Goal: Communication & Community: Answer question/provide support

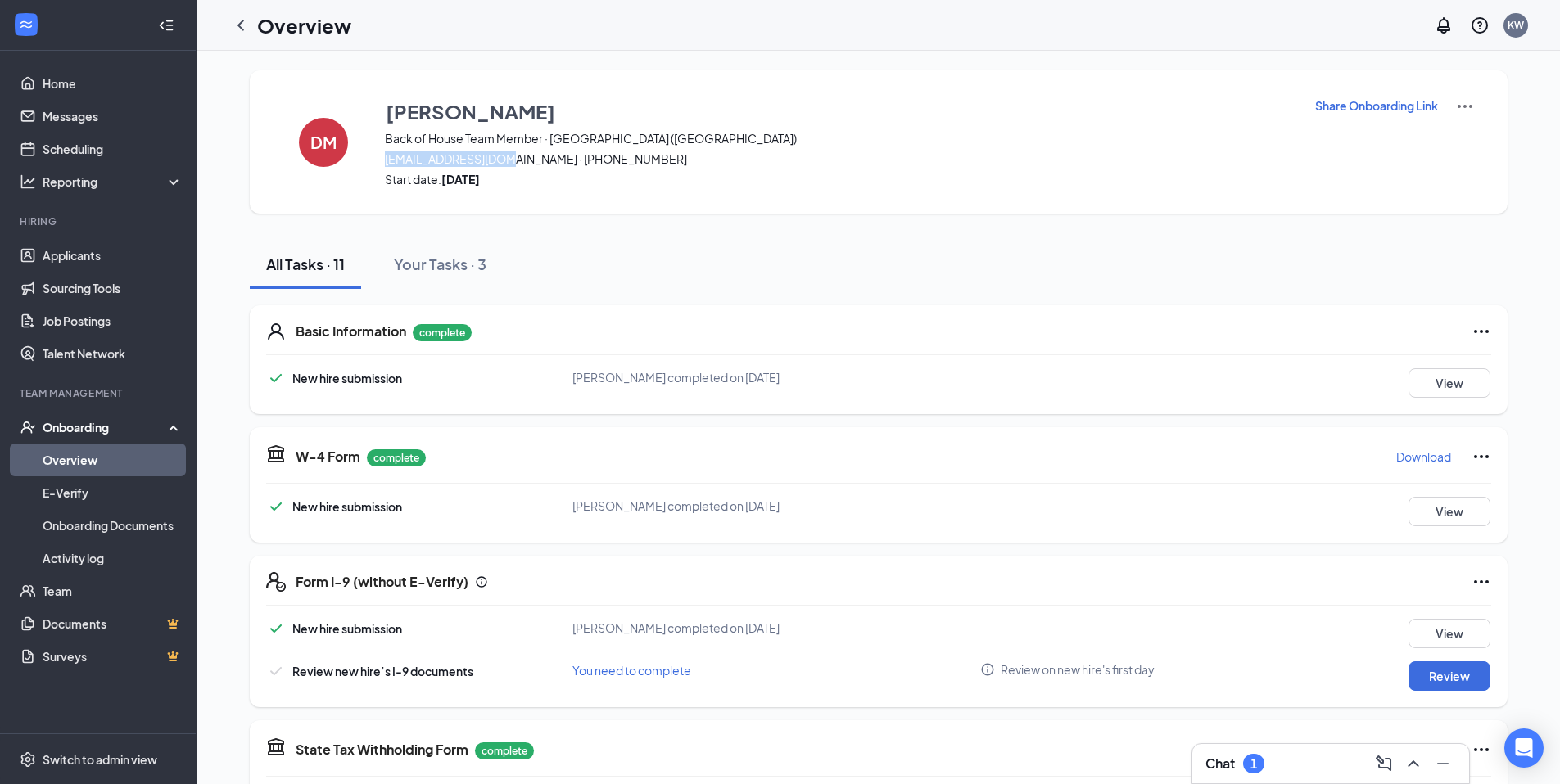
drag, startPoint x: 386, startPoint y: 159, endPoint x: 504, endPoint y: 157, distance: 118.0
click at [504, 157] on span "[EMAIL_ADDRESS][DOMAIN_NAME] · [PHONE_NUMBER]" at bounding box center [839, 158] width 909 height 16
copy span "[EMAIL_ADDRESS][DOMAIN_NAME]"
click at [1420, 769] on icon "ChevronUp" at bounding box center [1413, 764] width 20 height 20
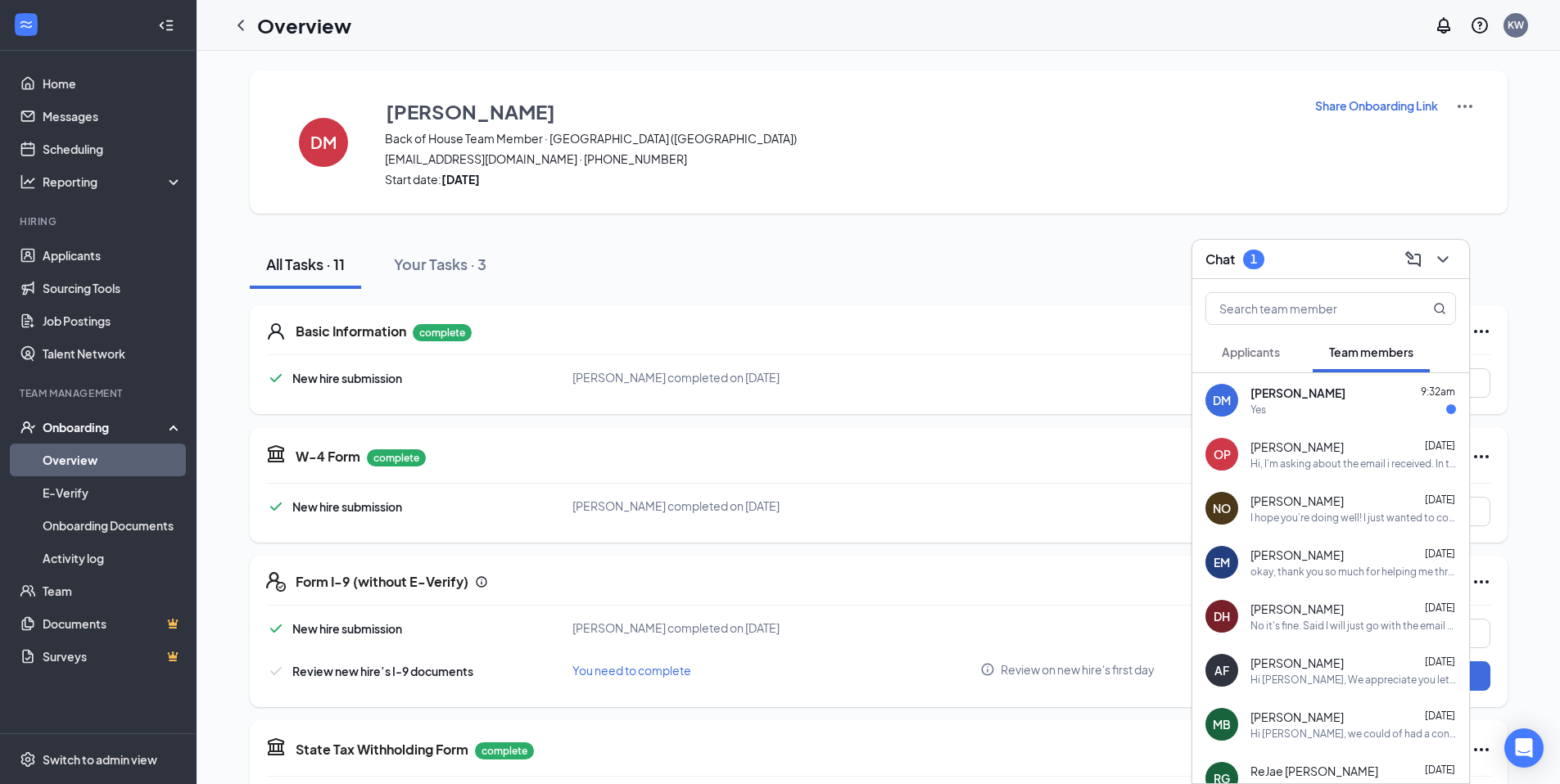
click at [1351, 403] on div "Yes" at bounding box center [1353, 409] width 206 height 14
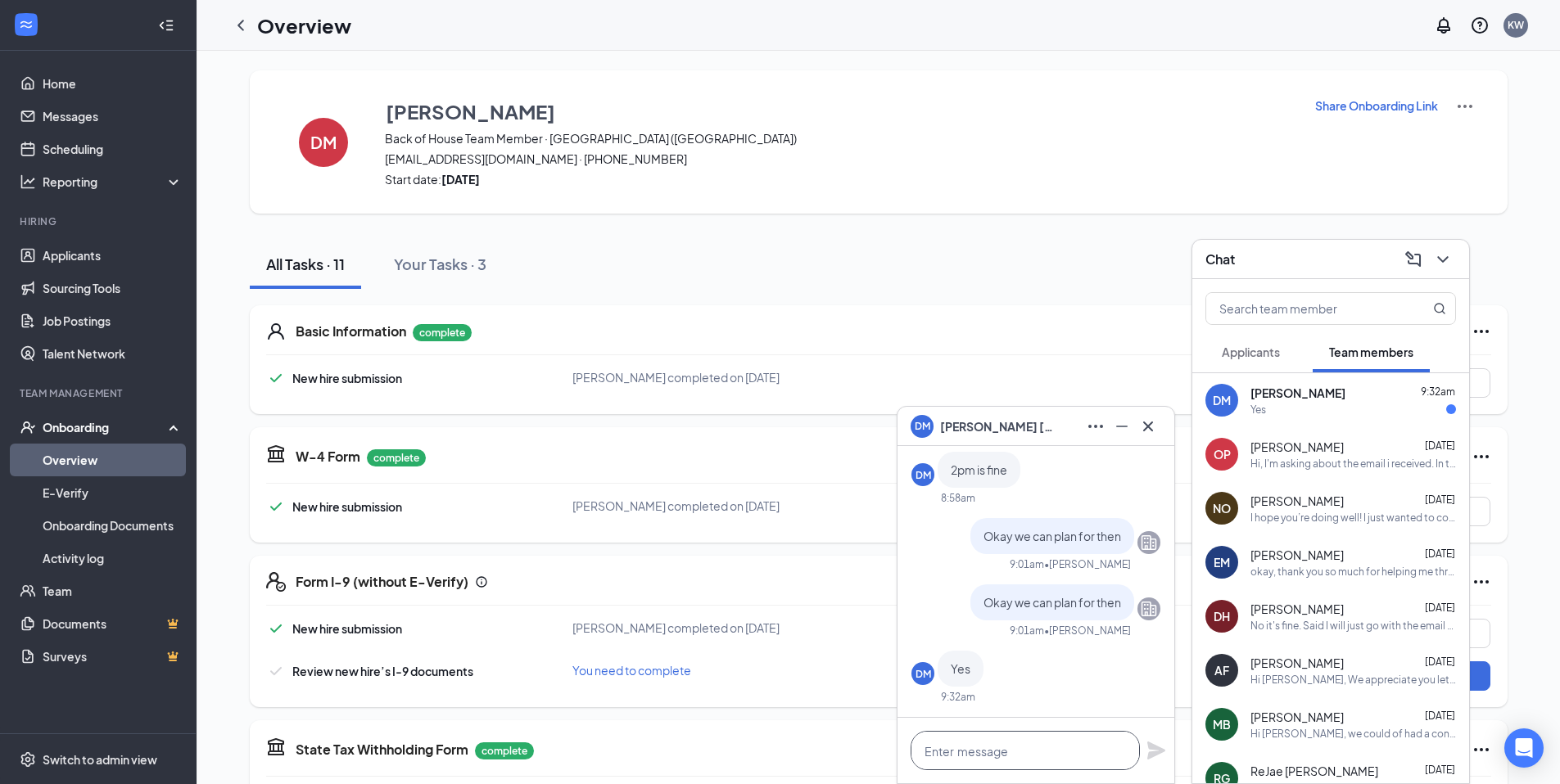
drag, startPoint x: 1035, startPoint y: 748, endPoint x: 1065, endPoint y: 702, distance: 54.9
click at [1036, 748] on textarea at bounding box center [1025, 750] width 229 height 39
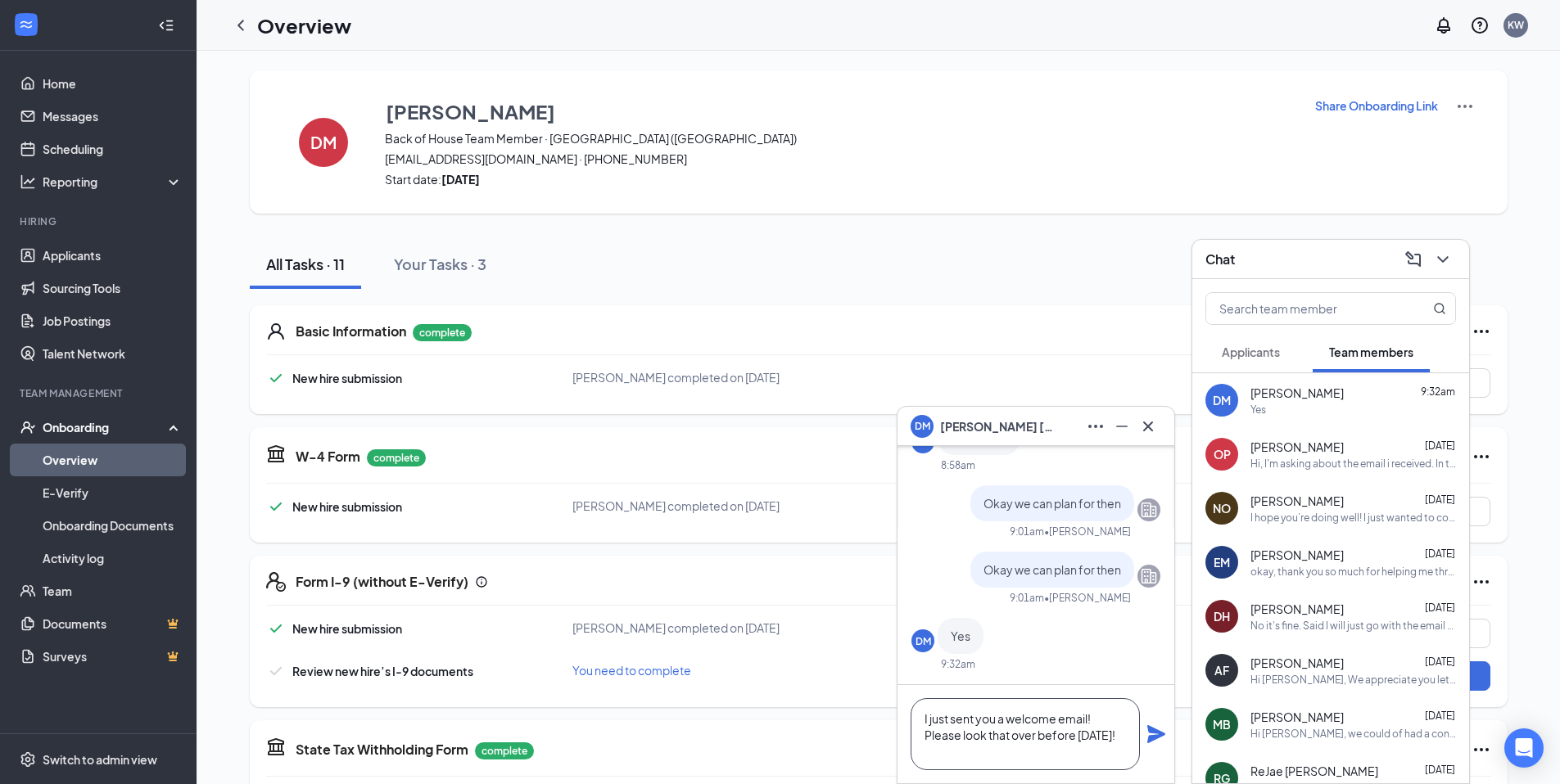
type textarea "I just sent you a welcome email! Please look that over before [DATE]!"
click at [1162, 736] on icon "Plane" at bounding box center [1156, 734] width 18 height 18
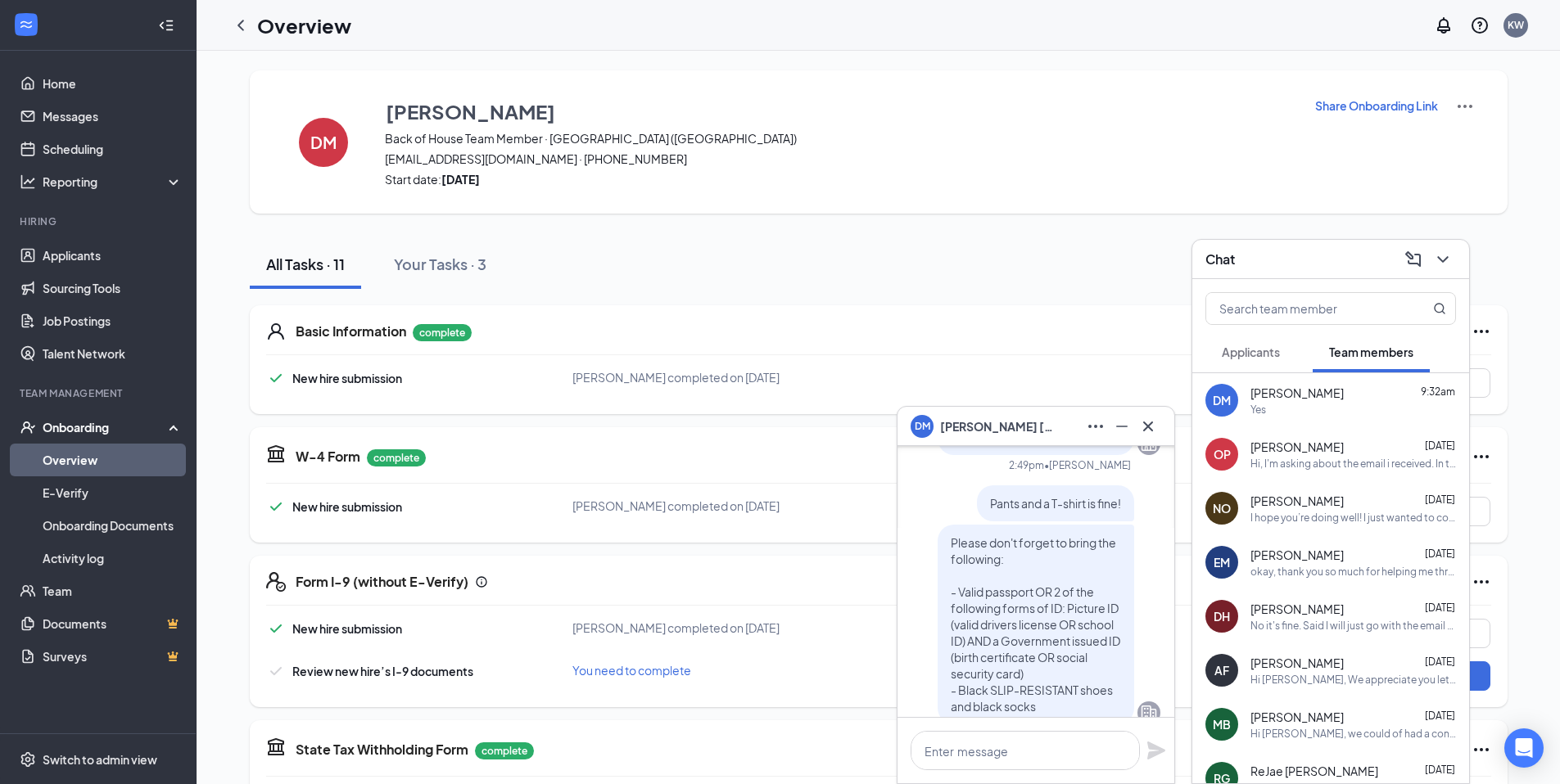
scroll to position [-756, 0]
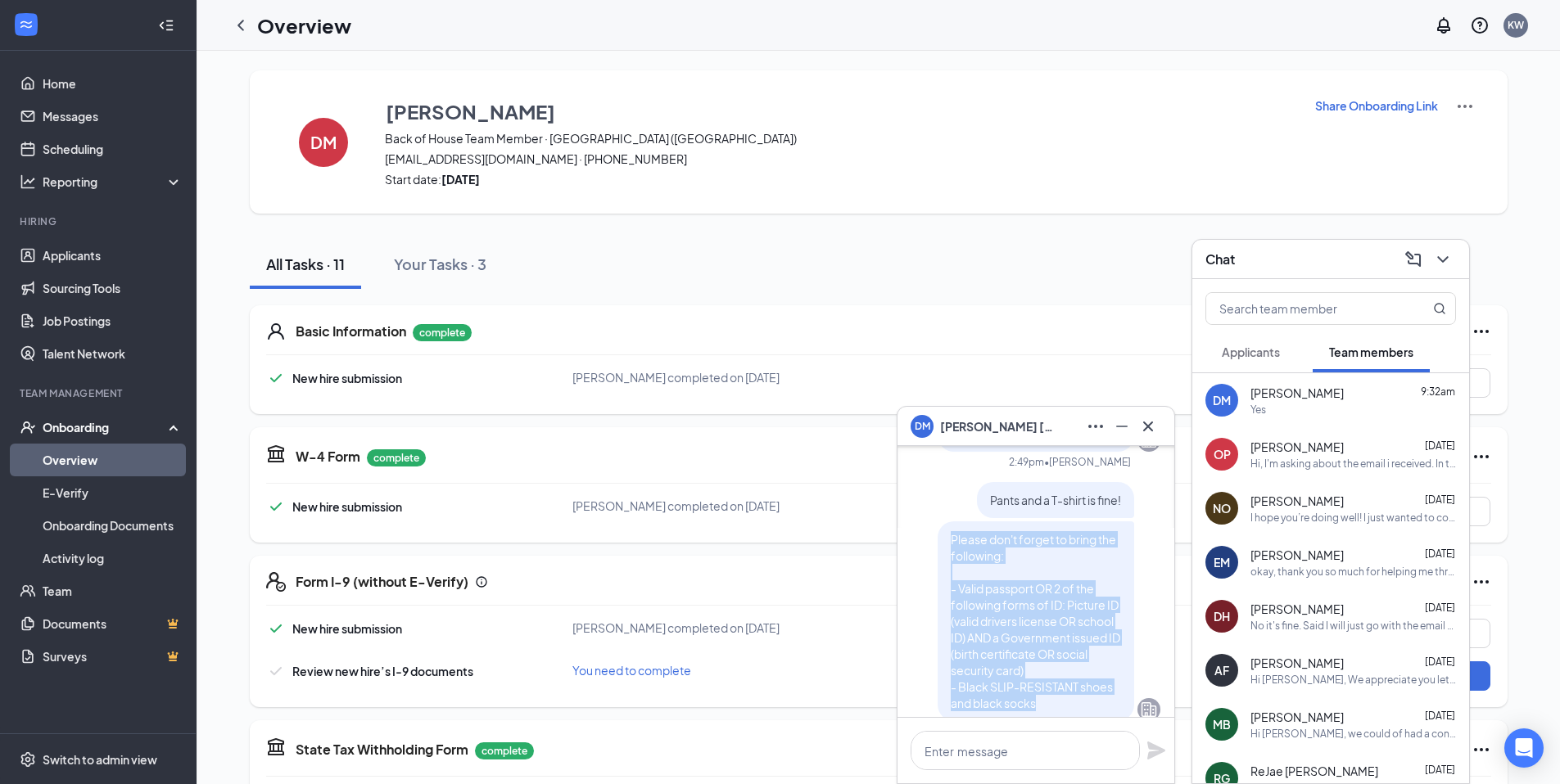
drag, startPoint x: 1049, startPoint y: 691, endPoint x: 909, endPoint y: 524, distance: 217.9
copy span "Please don't forget to bring the following: - Valid passport OR 2 of the follow…"
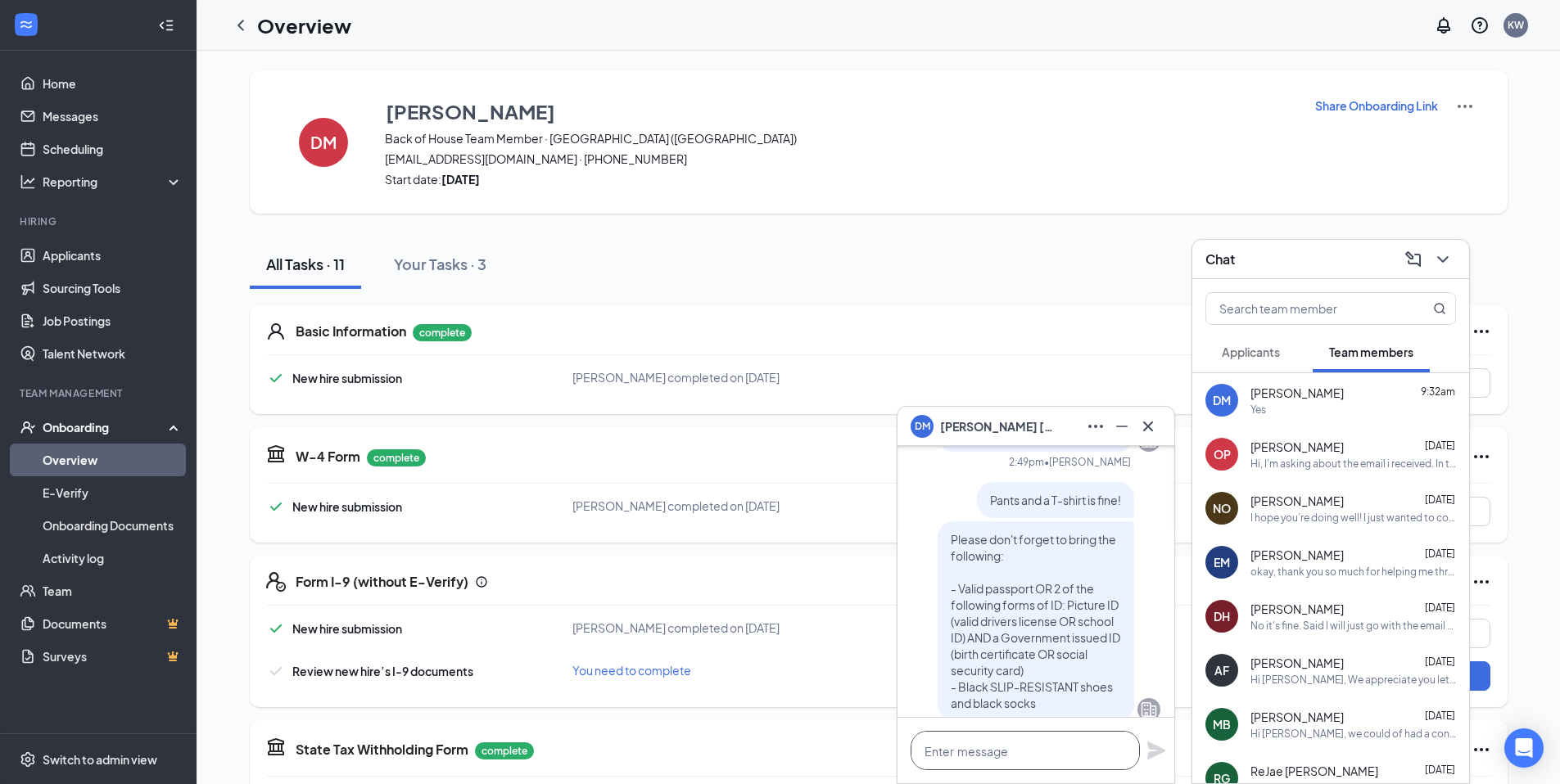
click at [997, 756] on textarea at bounding box center [1025, 750] width 229 height 39
paste textarea "Please don't forget to bring the following: - Valid passport OR 2 of the follow…"
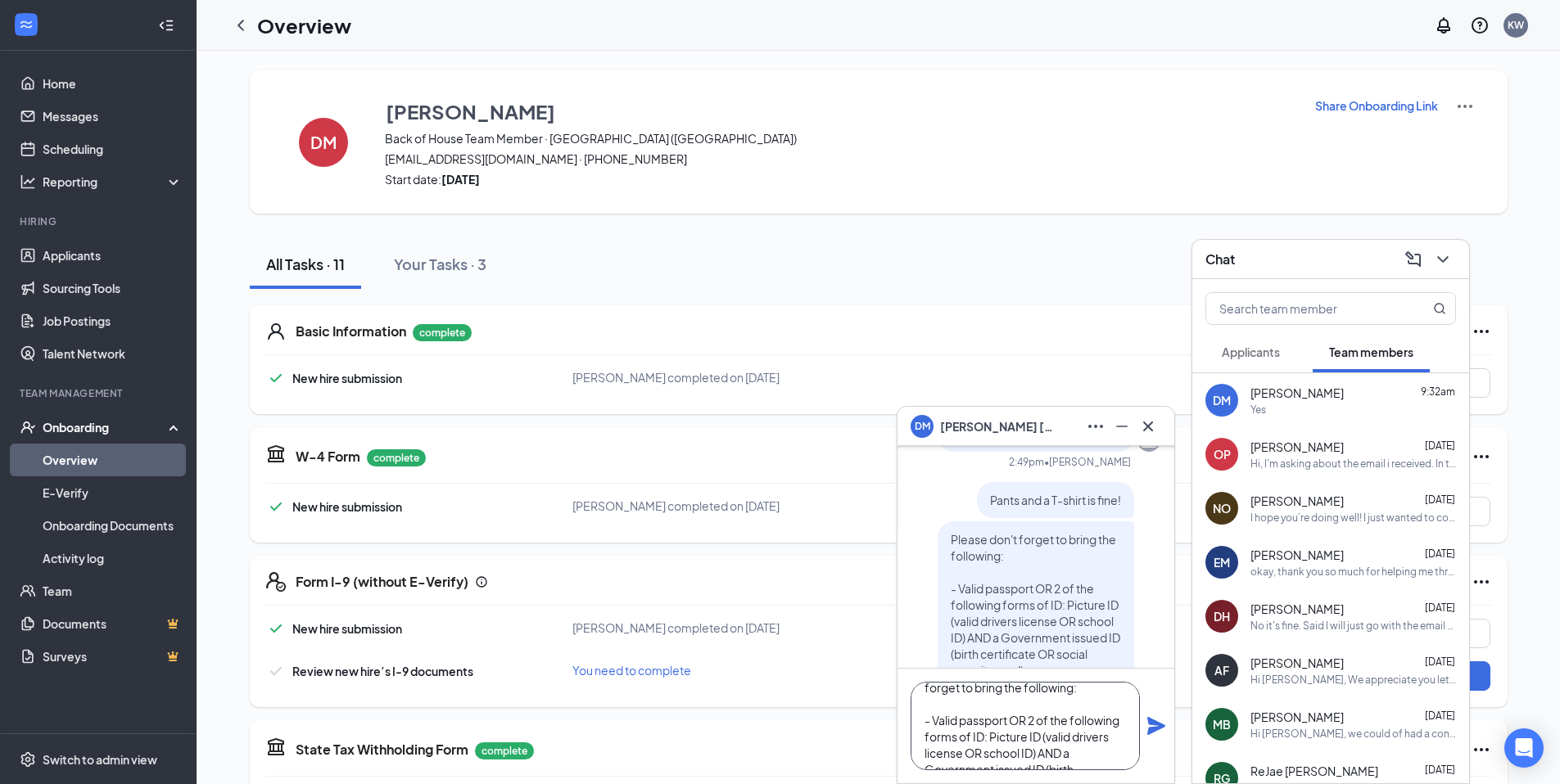
scroll to position [0, 0]
click at [1029, 702] on textarea "And as a reminder, Please don't forget to bring the following: - Valid passport…" at bounding box center [1025, 725] width 229 height 88
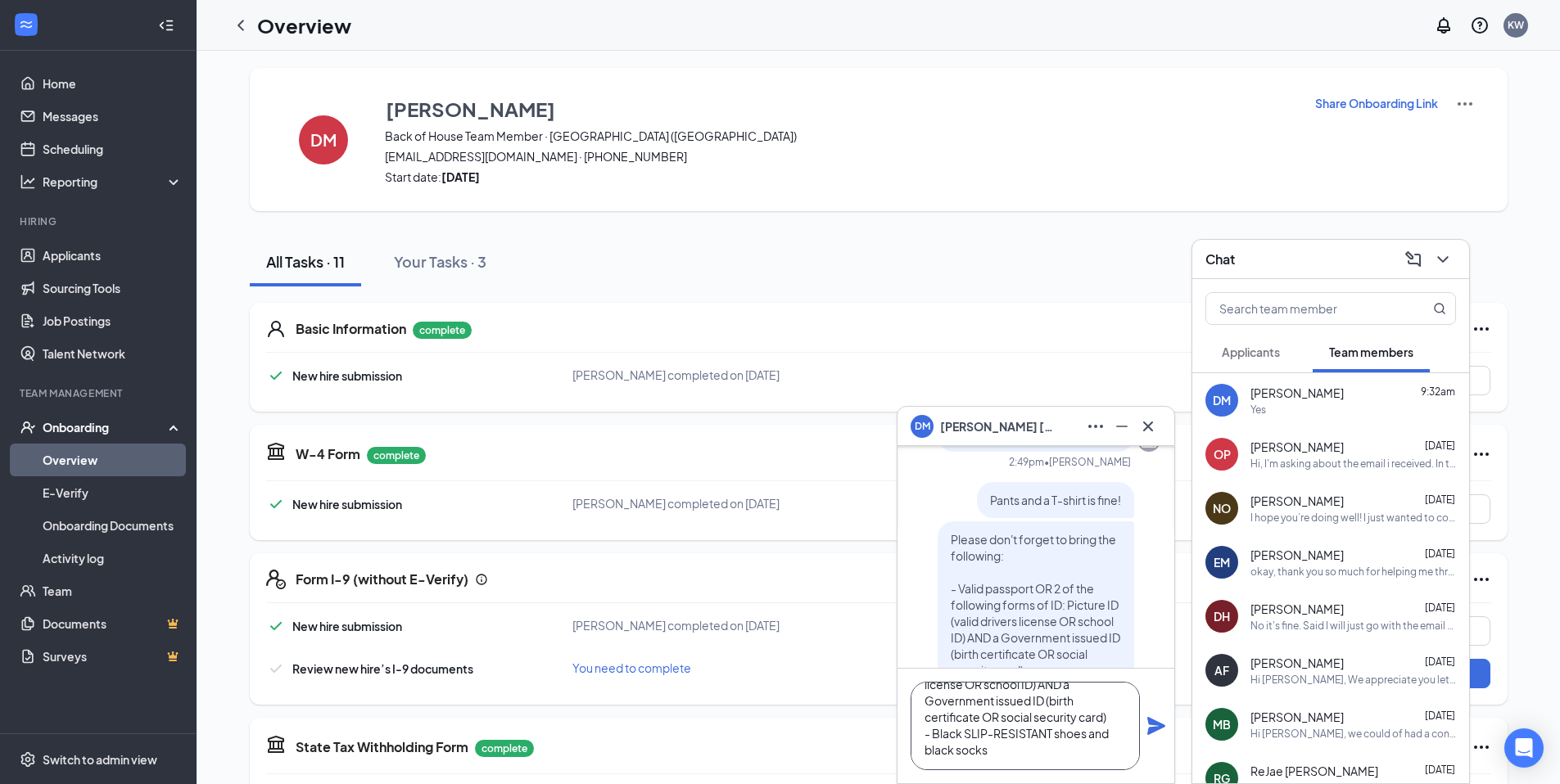
scroll to position [4, 0]
click at [1084, 763] on textarea "And as a reminder, please don't forget to bring the following: - Valid passport…" at bounding box center [1025, 725] width 229 height 88
type textarea "And as a reminder, please don't forget to bring the following: - Valid passport…"
click at [1150, 729] on icon "Plane" at bounding box center [1156, 726] width 18 height 18
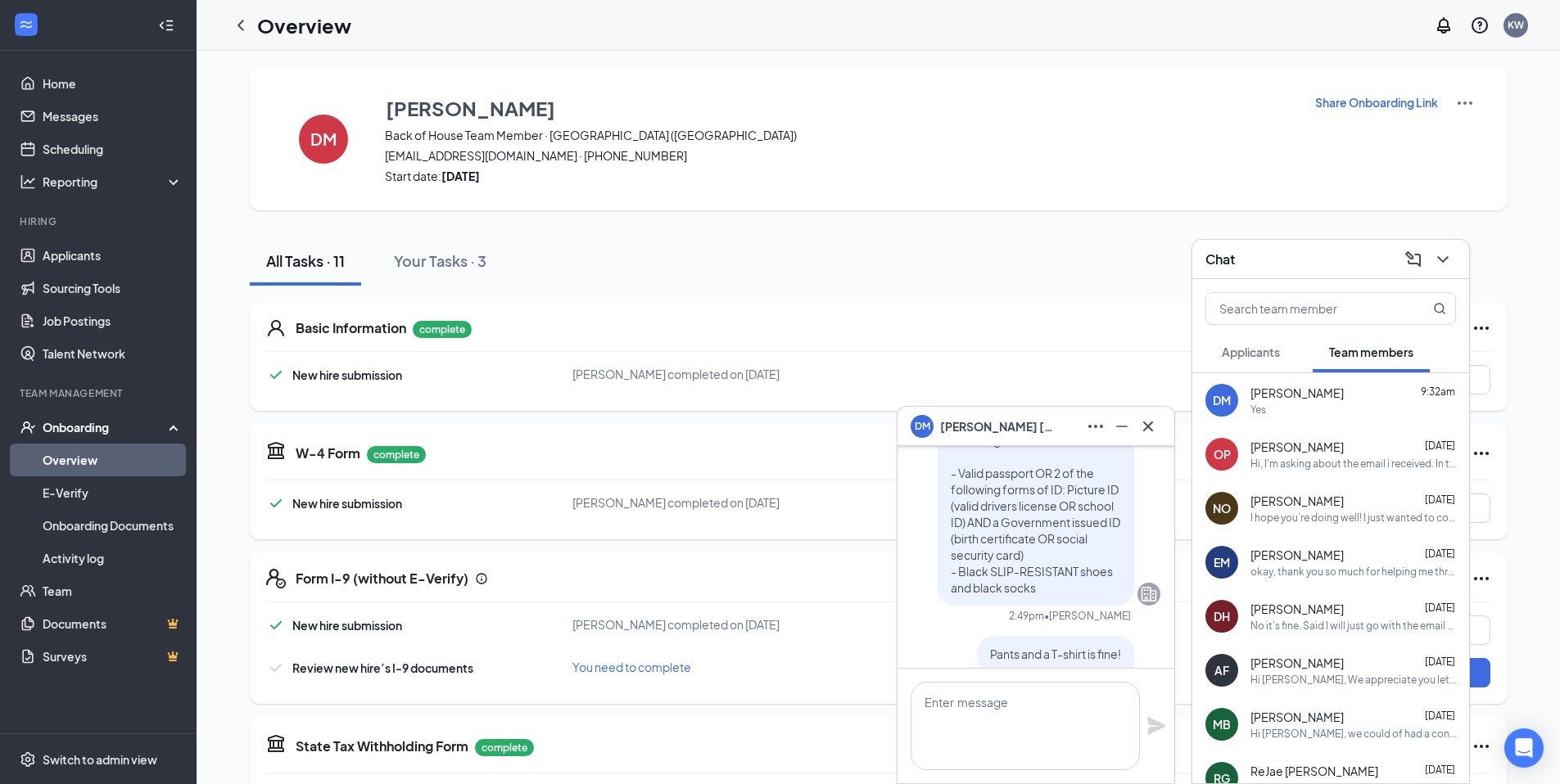
scroll to position [0, 0]
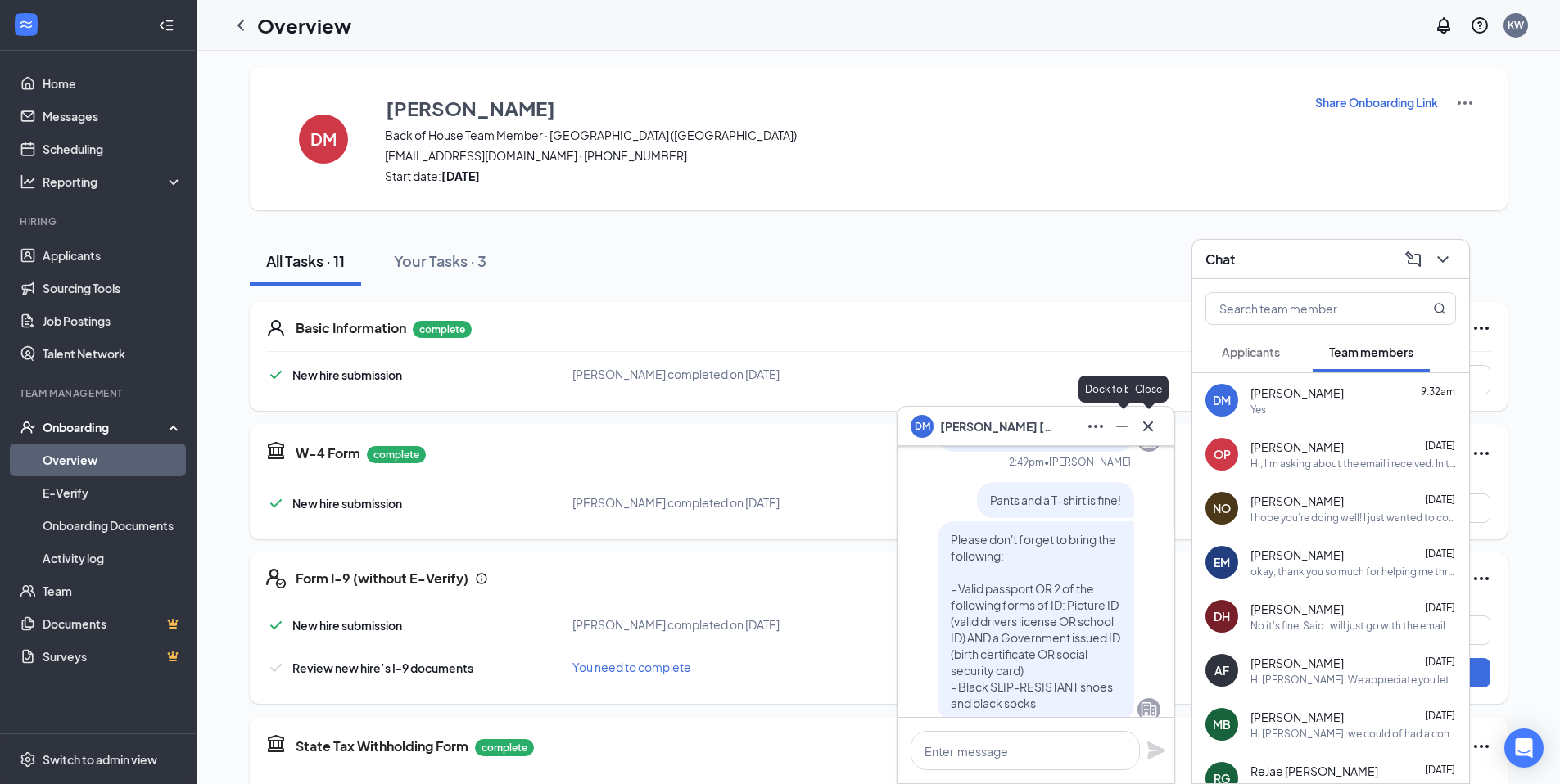
click at [1153, 421] on icon "Cross" at bounding box center [1148, 426] width 20 height 20
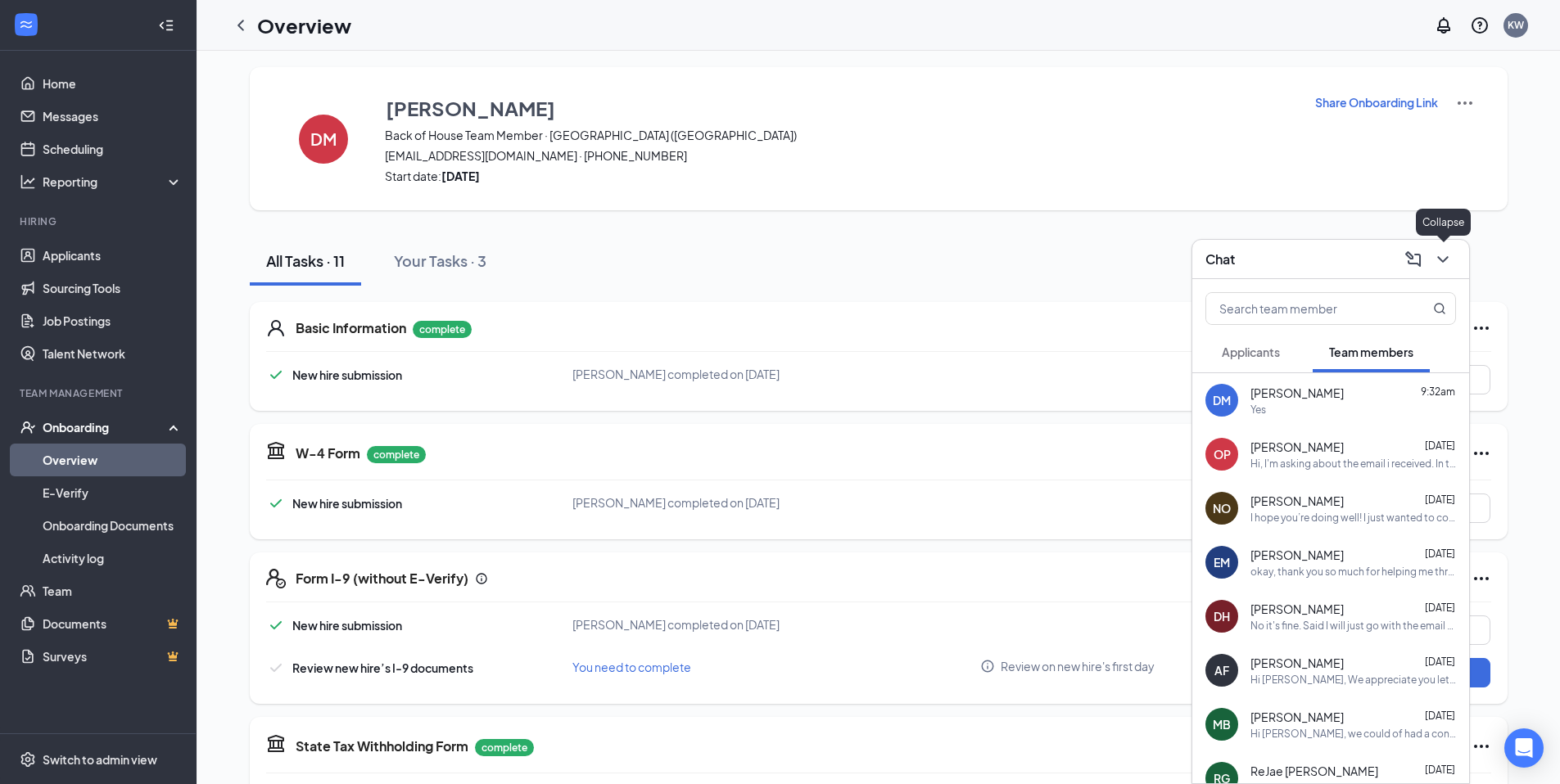
click at [1445, 260] on icon "ChevronDown" at bounding box center [1442, 259] width 20 height 20
